Goal: Transaction & Acquisition: Book appointment/travel/reservation

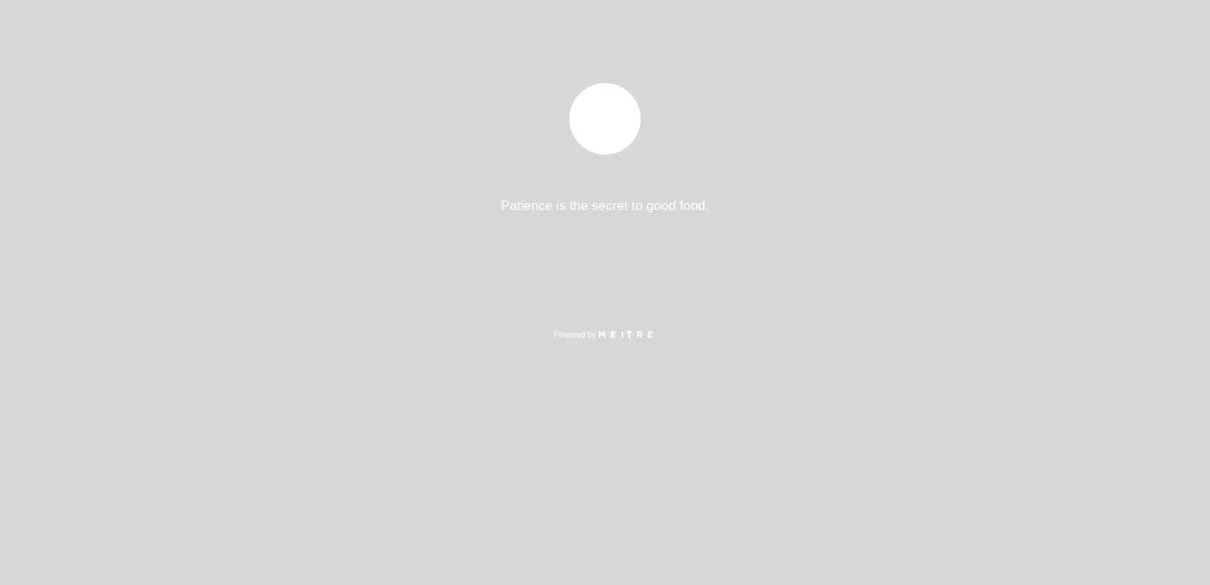
select select "pt"
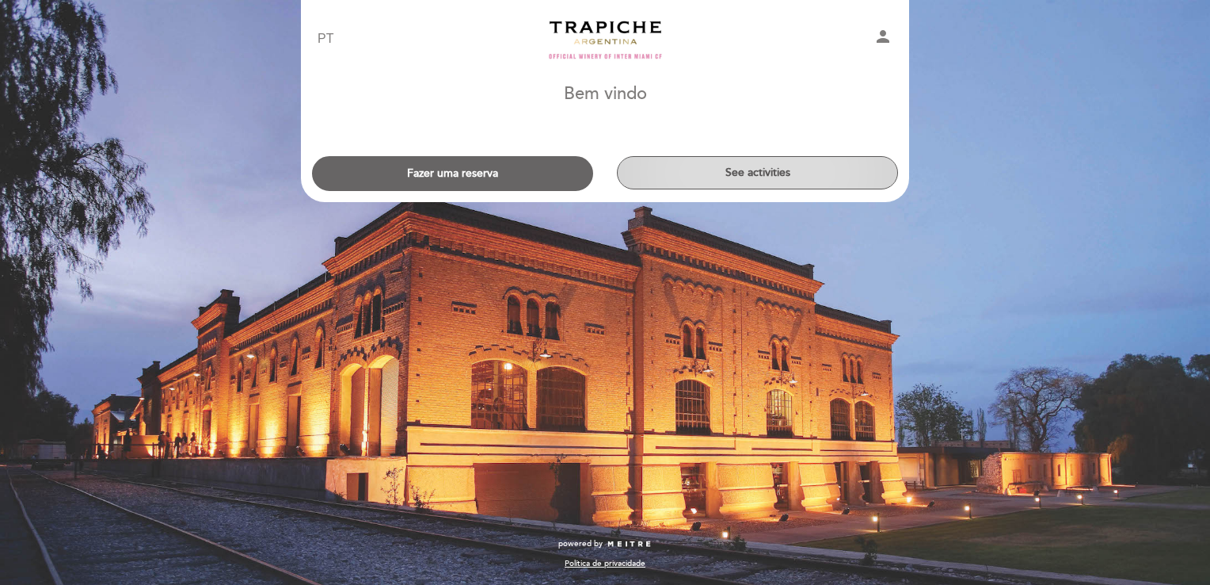
click at [775, 172] on button "See activities" at bounding box center [757, 172] width 281 height 33
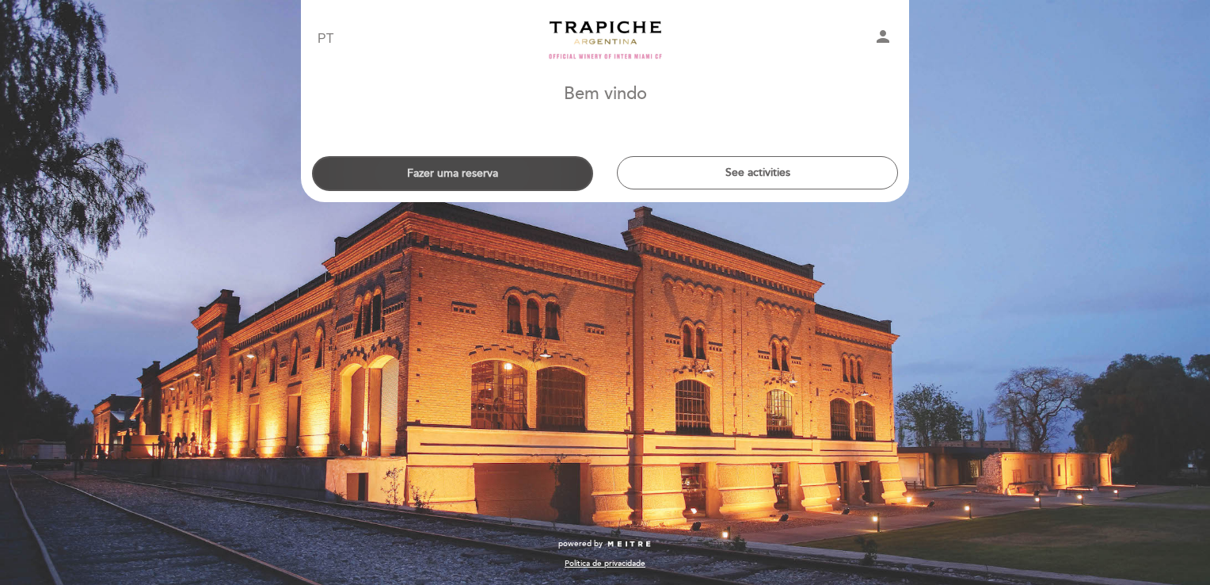
click at [463, 176] on button "Fazer uma reserva" at bounding box center [452, 173] width 281 height 35
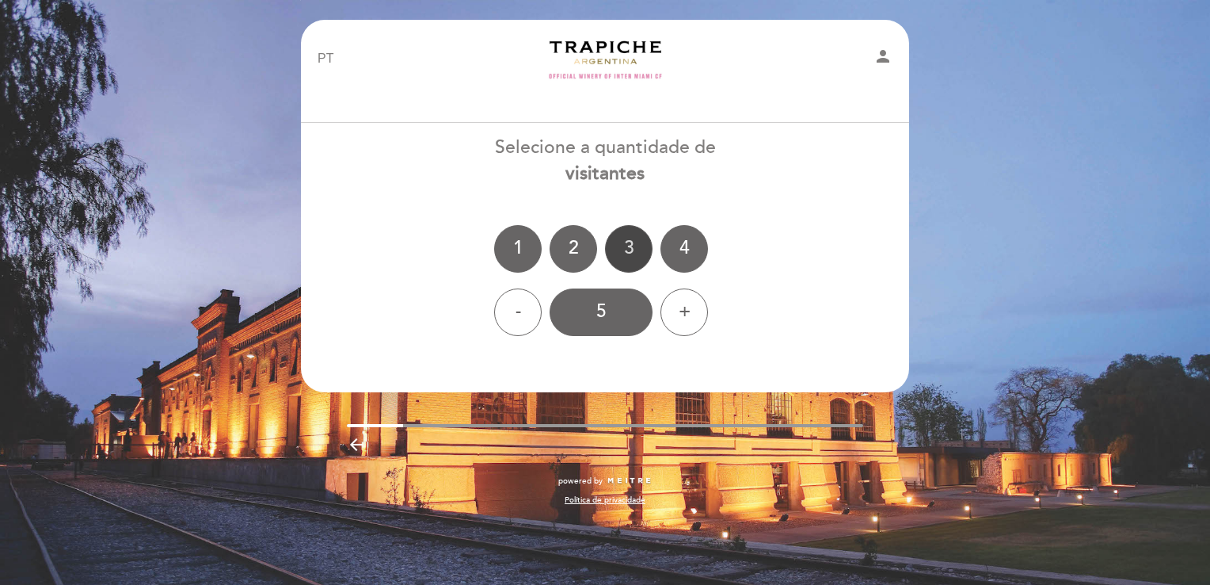
click at [626, 249] on div "3" at bounding box center [629, 249] width 48 height 48
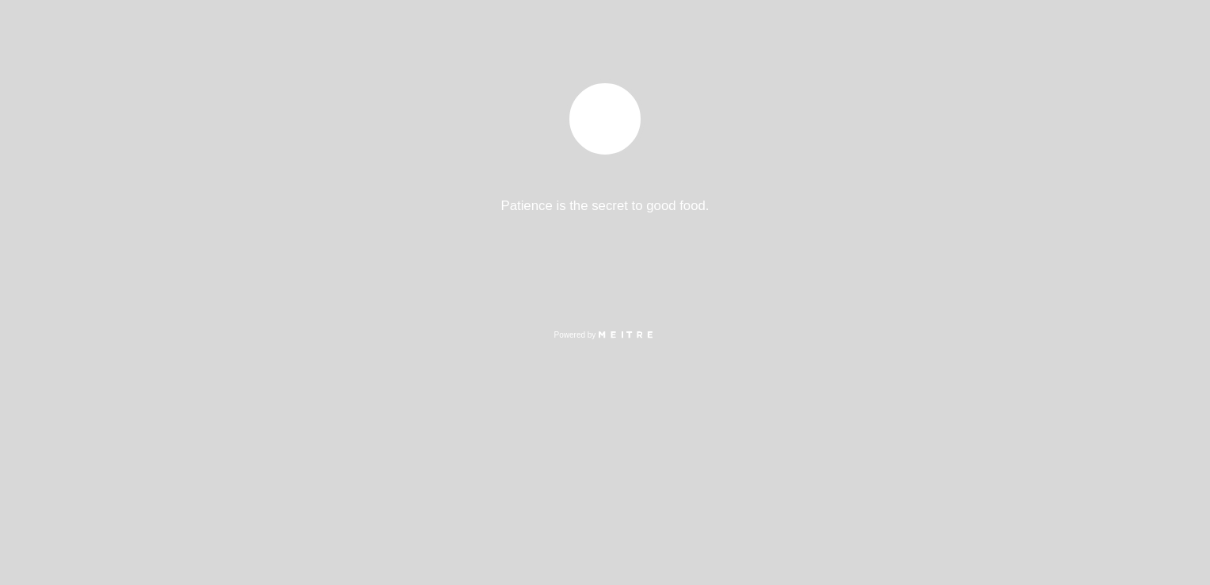
select select "pt"
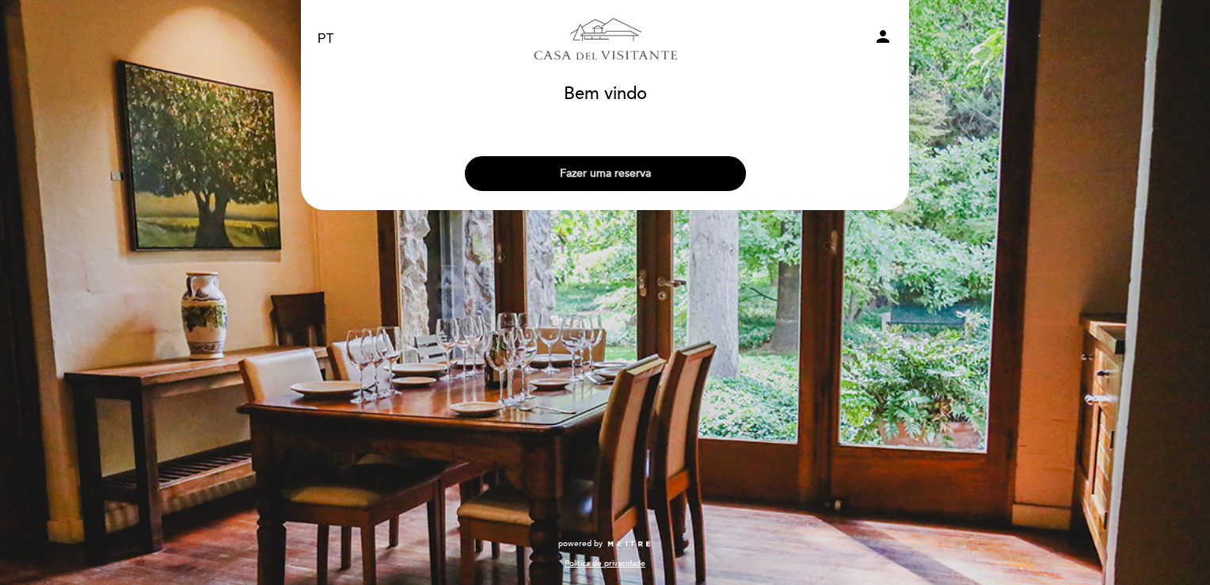
click at [593, 174] on button "Fazer uma reserva" at bounding box center [605, 173] width 281 height 35
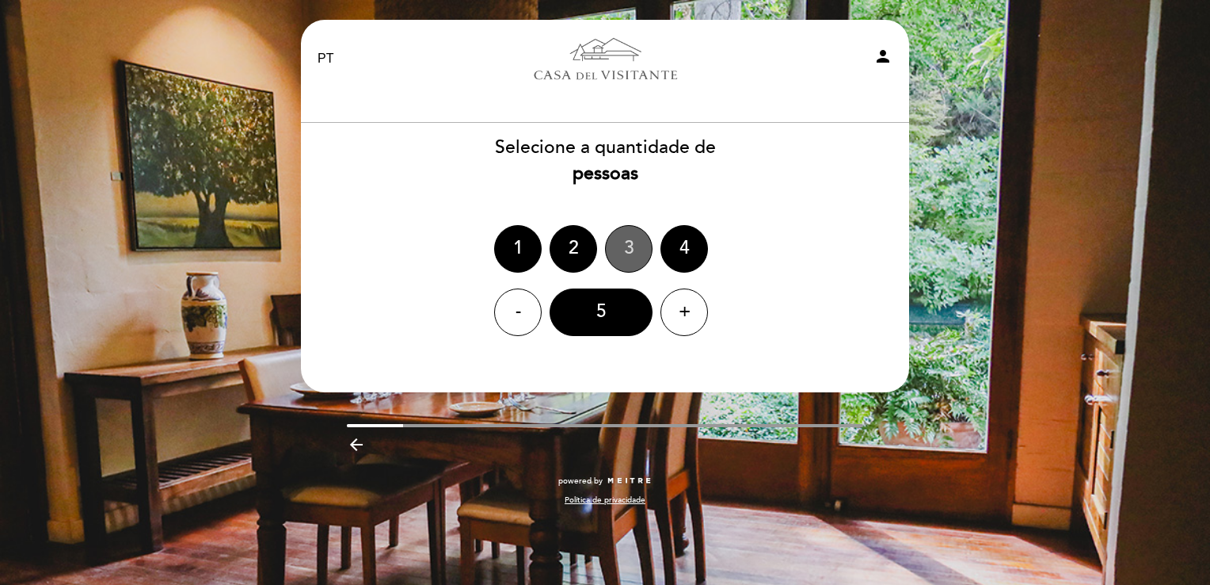
click at [634, 259] on div "3" at bounding box center [629, 249] width 48 height 48
